Goal: Task Accomplishment & Management: Complete application form

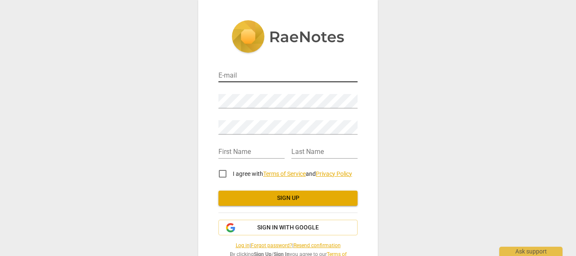
click at [300, 78] on input "email" at bounding box center [288, 76] width 139 height 12
type input "[EMAIL_ADDRESS][DOMAIN_NAME]"
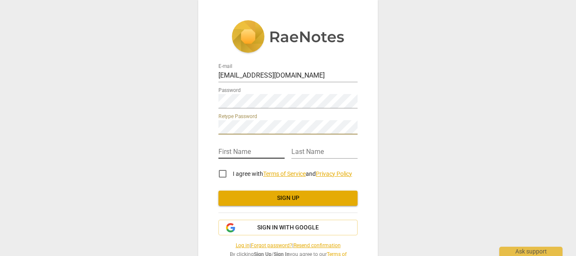
click at [246, 156] on input "text" at bounding box center [252, 152] width 66 height 12
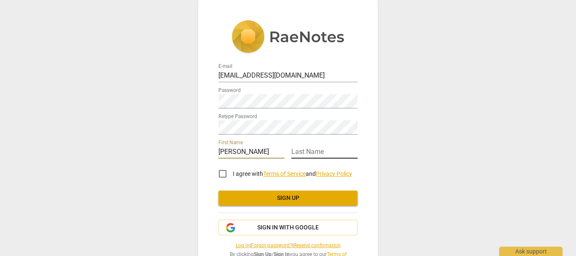
type input "[PERSON_NAME]"
click at [326, 152] on input "text" at bounding box center [325, 152] width 66 height 12
type input "Cahir"
click at [216, 181] on input "I agree with Terms of Service and Privacy Policy" at bounding box center [223, 174] width 20 height 20
checkbox input "true"
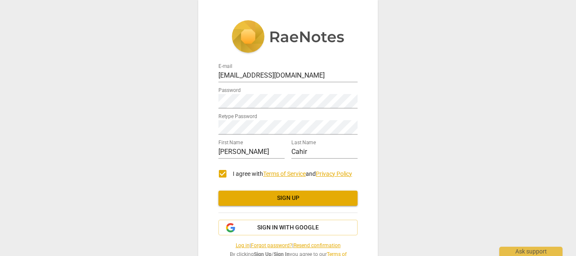
click at [306, 175] on link "Terms of Service" at bounding box center [284, 173] width 43 height 7
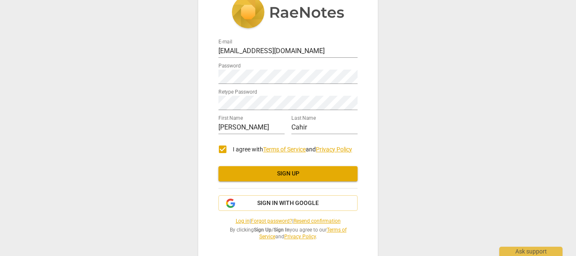
scroll to position [53, 0]
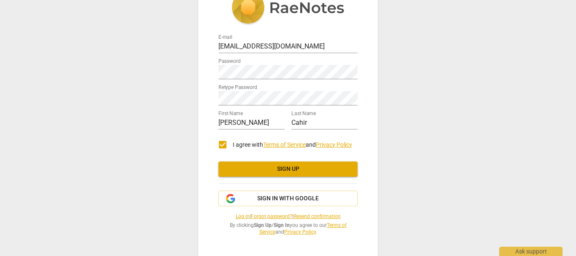
click at [328, 165] on span "Sign up" at bounding box center [288, 169] width 126 height 8
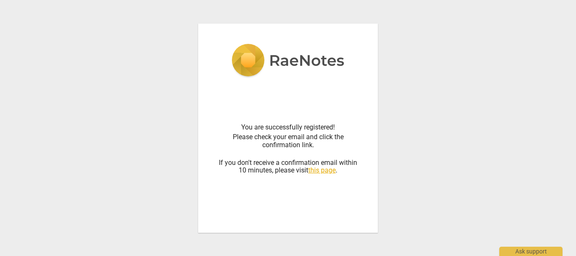
scroll to position [0, 0]
